Goal: Task Accomplishment & Management: Manage account settings

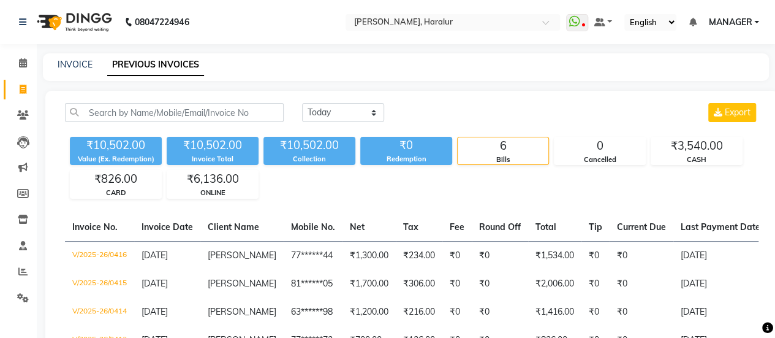
select select "range"
click at [302, 103] on select "Today Yesterday Custom Range" at bounding box center [343, 112] width 82 height 19
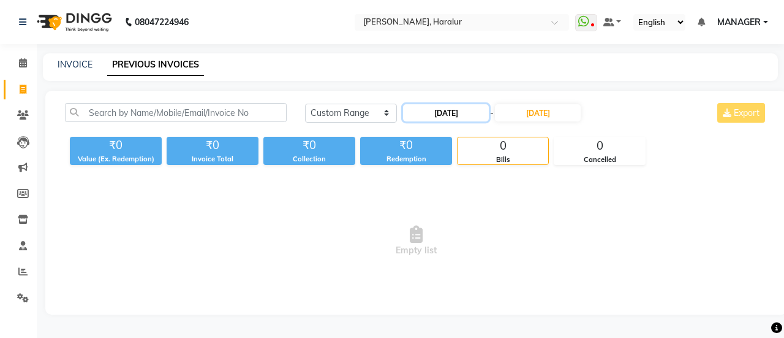
click at [454, 116] on input "[DATE]" at bounding box center [446, 112] width 86 height 17
select select "9"
select select "2025"
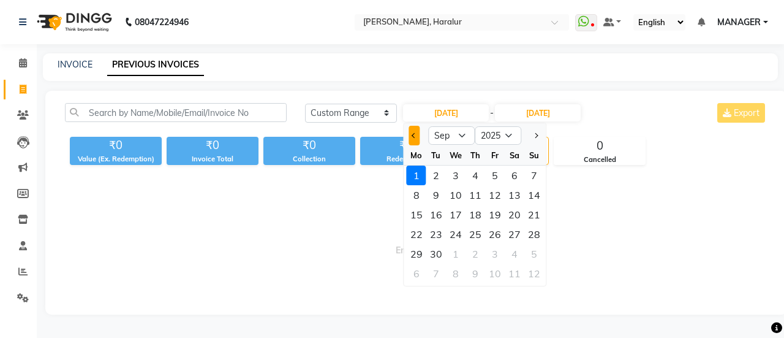
click at [417, 137] on button "Previous month" at bounding box center [414, 136] width 10 height 20
select select "8"
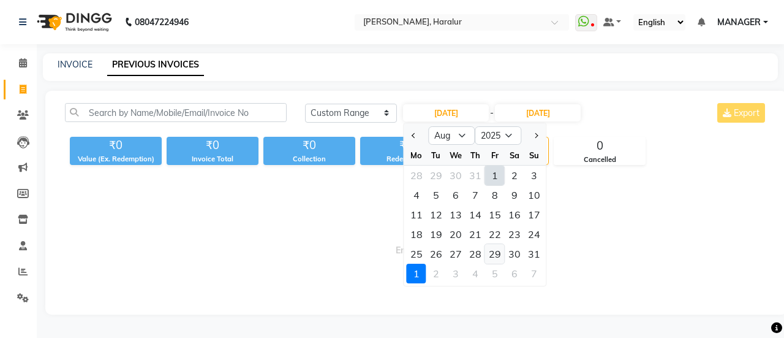
click at [500, 260] on div "29" at bounding box center [495, 254] width 20 height 20
type input "29-08-2025"
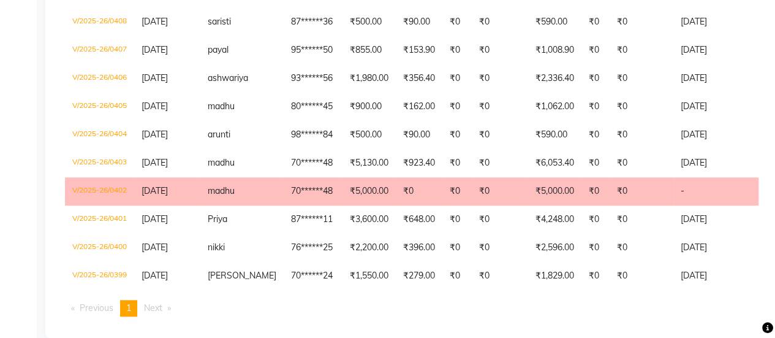
scroll to position [482, 0]
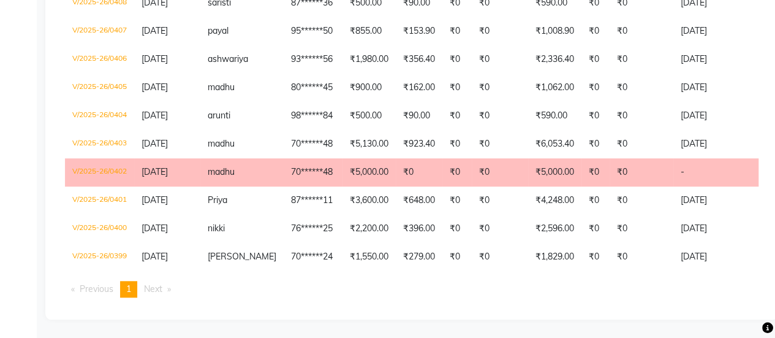
click at [256, 165] on td "madhu" at bounding box center [241, 172] width 83 height 28
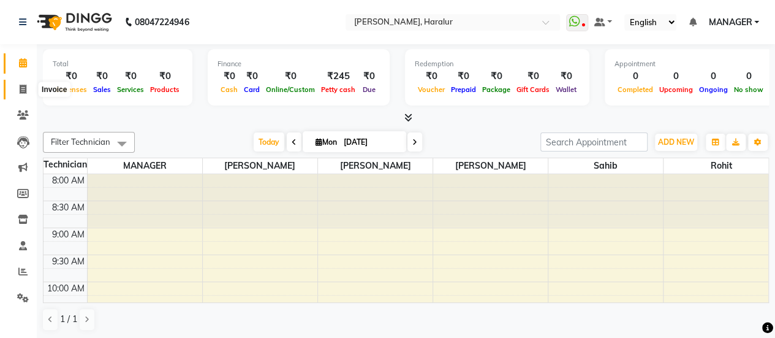
click at [15, 90] on span at bounding box center [22, 90] width 21 height 14
select select "service"
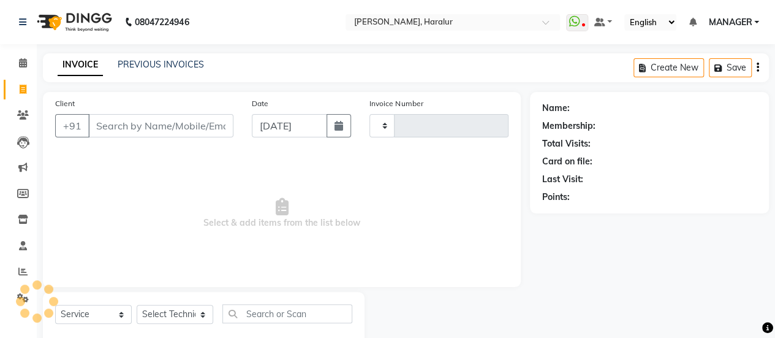
type input "0417"
select select "8259"
click at [26, 57] on span at bounding box center [22, 63] width 21 height 14
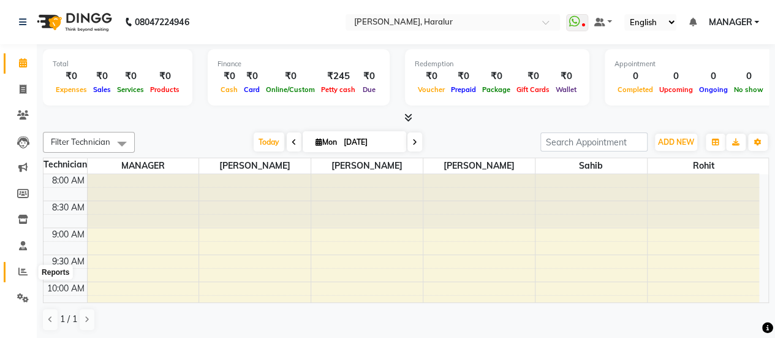
click at [25, 268] on icon at bounding box center [22, 271] width 9 height 9
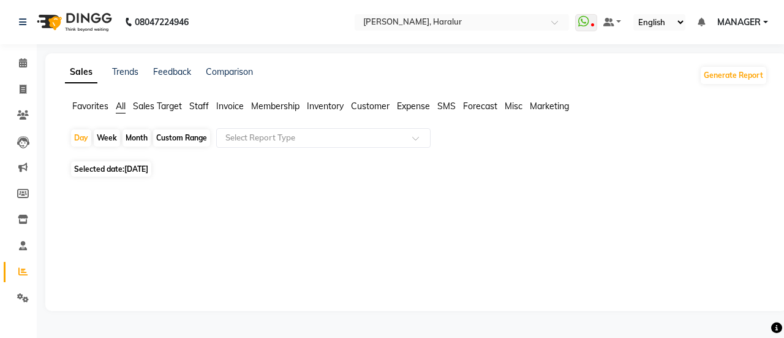
click at [135, 133] on div "Month" at bounding box center [137, 137] width 28 height 17
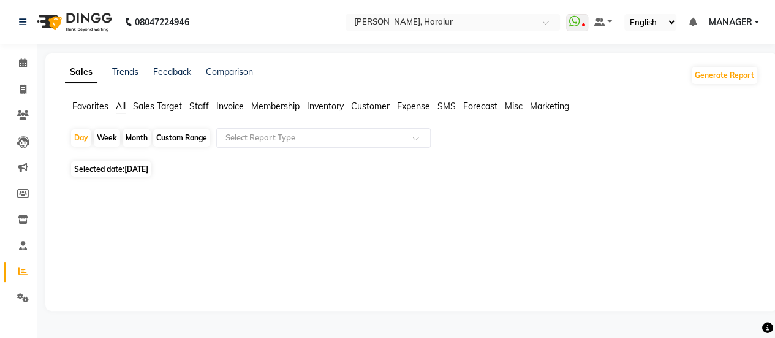
select select "9"
select select "2025"
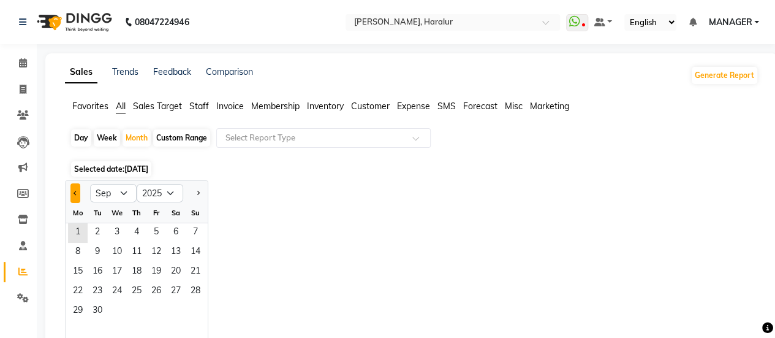
click at [75, 196] on button "Previous month" at bounding box center [75, 193] width 10 height 20
select select "8"
click at [154, 231] on span "1" at bounding box center [156, 233] width 20 height 20
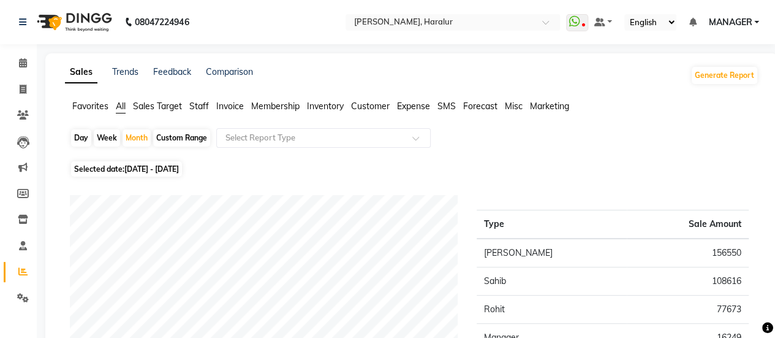
click at [201, 108] on span "Staff" at bounding box center [199, 106] width 20 height 11
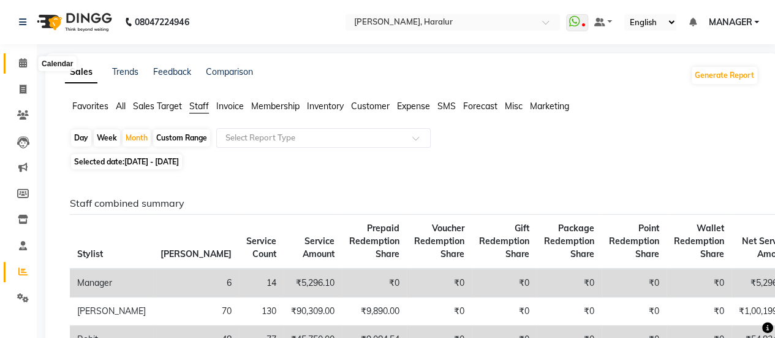
click at [27, 59] on span at bounding box center [22, 63] width 21 height 14
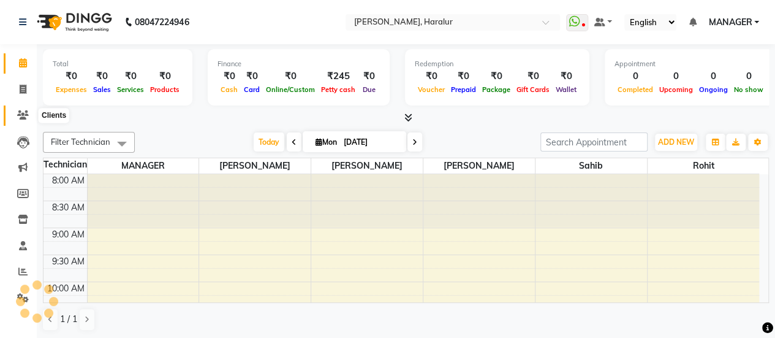
click at [26, 116] on icon at bounding box center [23, 114] width 12 height 9
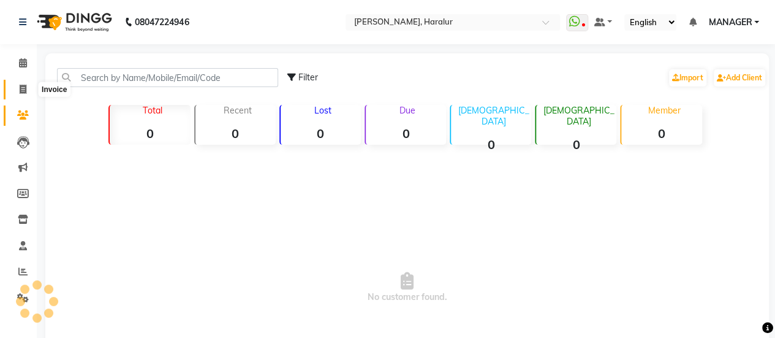
click at [15, 86] on span at bounding box center [22, 90] width 21 height 14
select select "service"
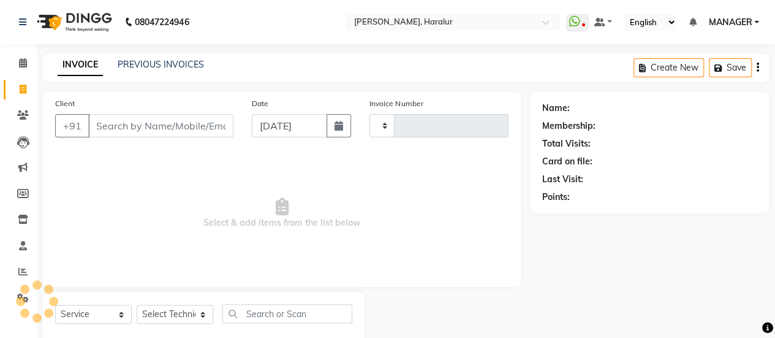
scroll to position [30, 0]
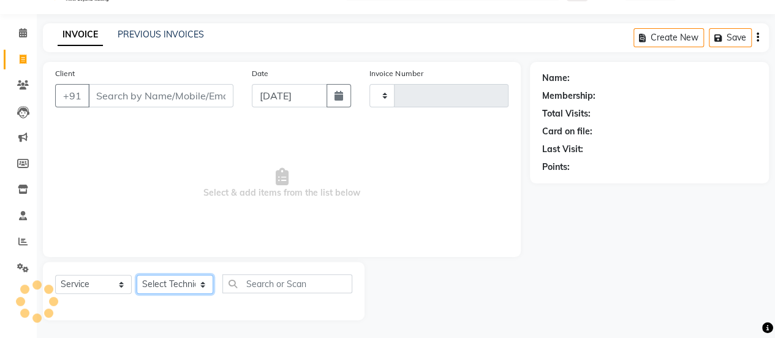
click at [196, 283] on select "Select Technician" at bounding box center [175, 284] width 77 height 19
click at [25, 25] on link "Calendar" at bounding box center [18, 33] width 29 height 20
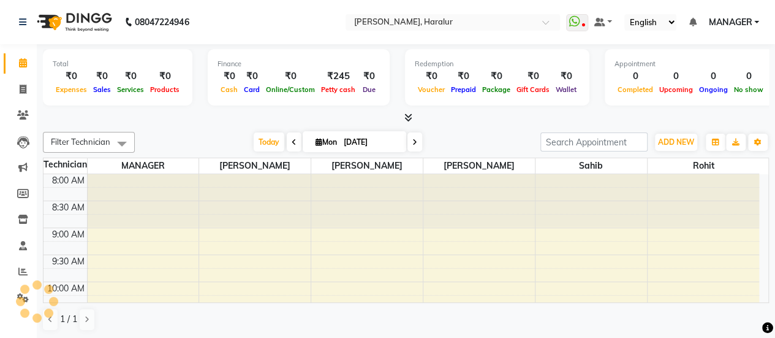
click at [447, 319] on div "1 / 1" at bounding box center [406, 319] width 726 height 23
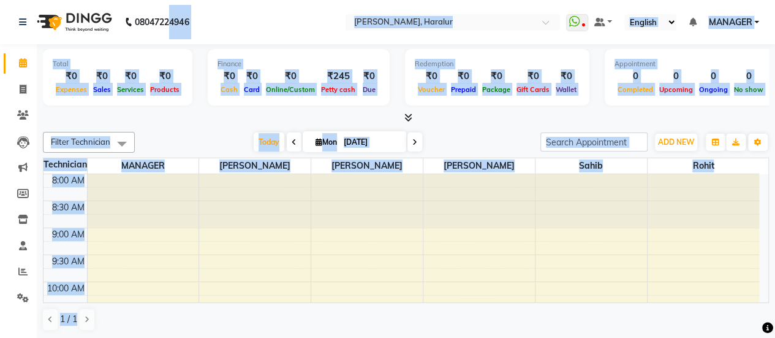
drag, startPoint x: 418, startPoint y: 306, endPoint x: 172, endPoint y: -70, distance: 449.3
click at [172, 0] on html "08047224946 Select Location × Nailashes Haralur, Haralur WhatsApp Status ✕ Stat…" at bounding box center [387, 169] width 775 height 338
